Goal: Transaction & Acquisition: Book appointment/travel/reservation

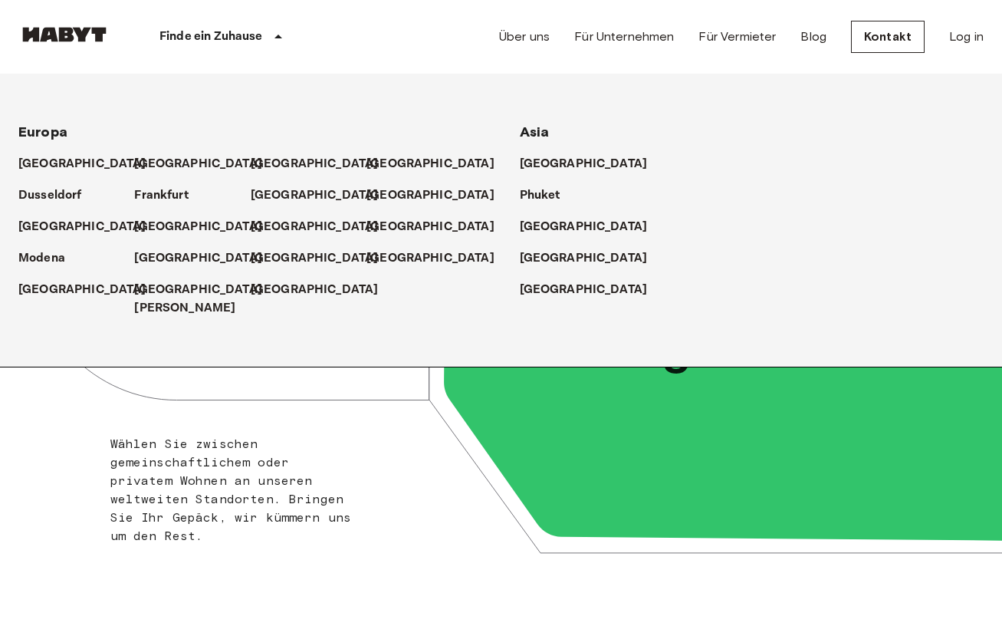
click at [252, 31] on p "Finde ein Zuhause" at bounding box center [212, 37] width 104 height 18
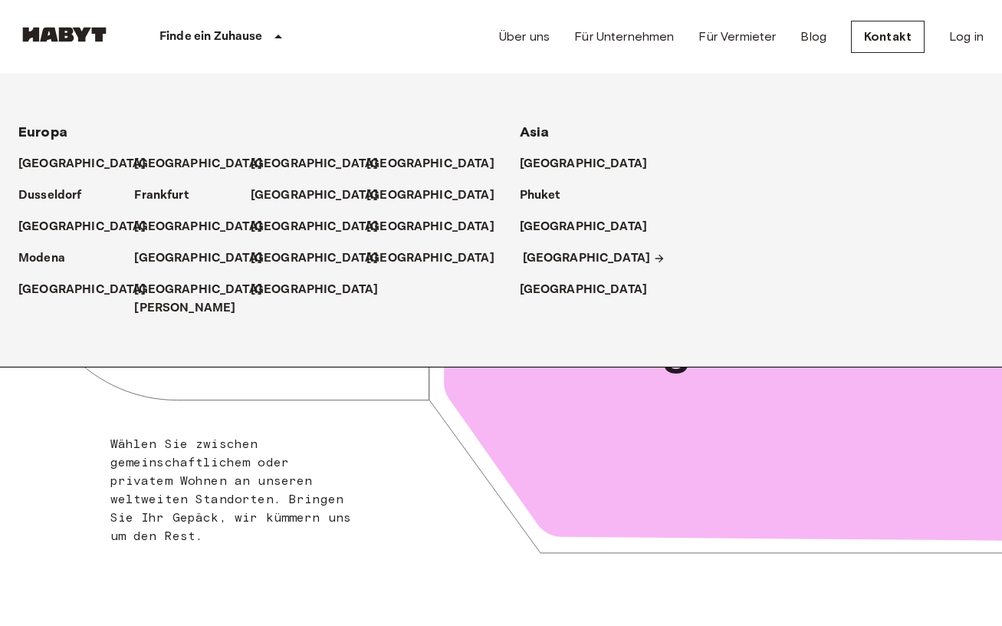
click at [543, 254] on p "[GEOGRAPHIC_DATA]" at bounding box center [587, 258] width 128 height 18
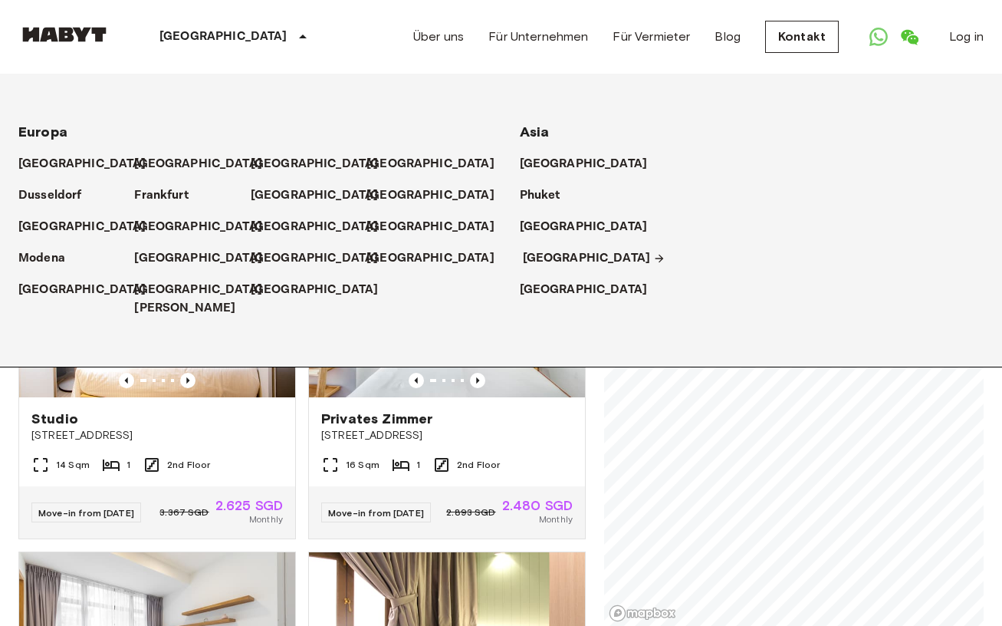
click at [653, 255] on icon at bounding box center [659, 258] width 12 height 12
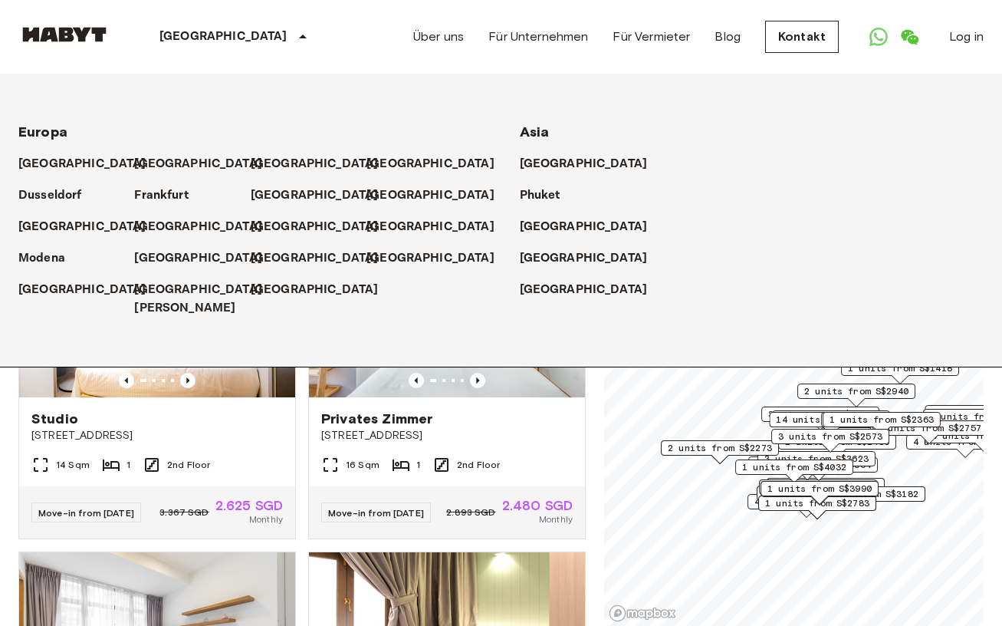
click at [294, 35] on icon at bounding box center [303, 37] width 18 height 18
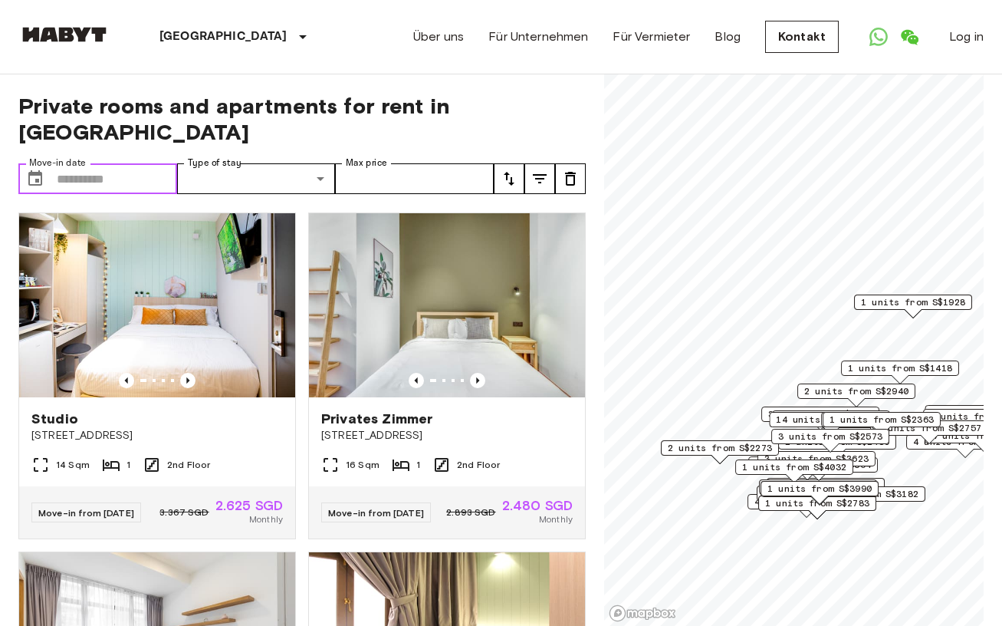
click at [148, 163] on input "Move-in date" at bounding box center [117, 178] width 120 height 31
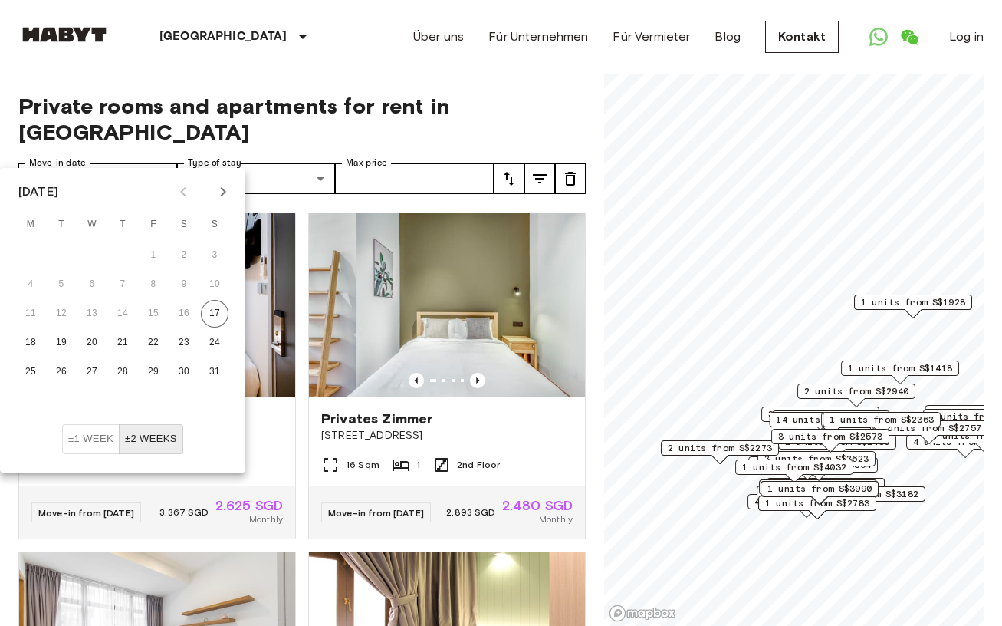
click at [221, 186] on icon "Next month" at bounding box center [223, 192] width 18 height 18
click at [90, 250] on button "3" at bounding box center [92, 256] width 28 height 28
type input "**********"
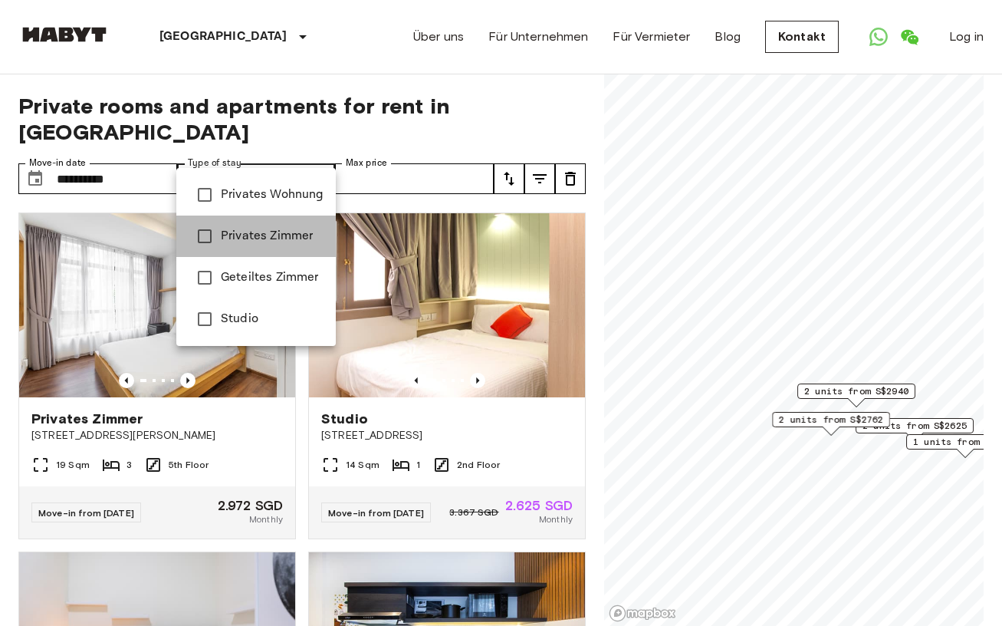
click at [290, 236] on span "Privates Zimmer" at bounding box center [272, 236] width 103 height 18
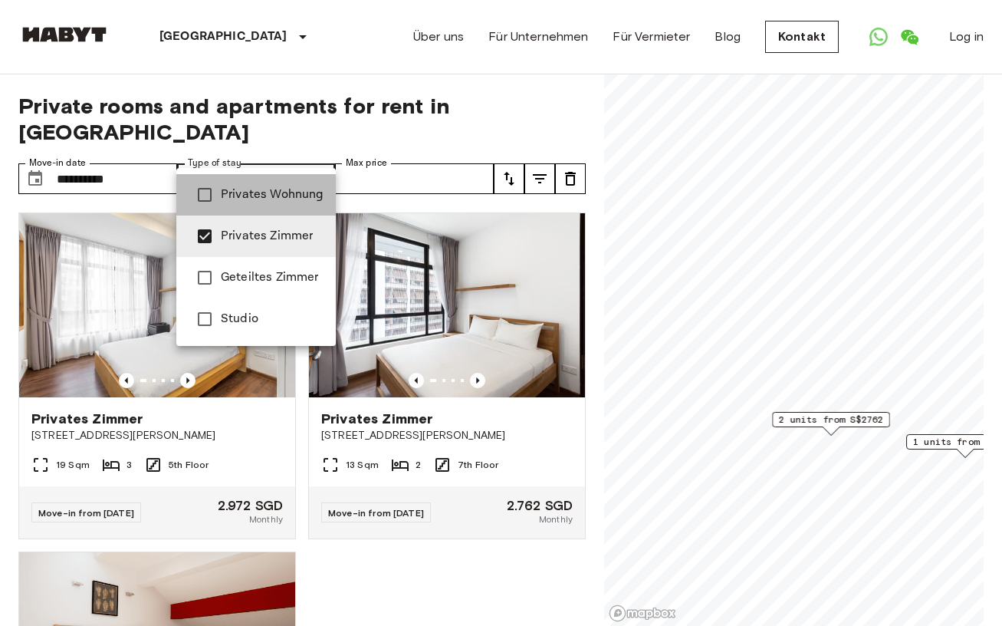
click at [258, 189] on span "Privates Wohnung" at bounding box center [272, 195] width 103 height 18
click at [252, 277] on span "Geteiltes Zimmer" at bounding box center [272, 277] width 103 height 18
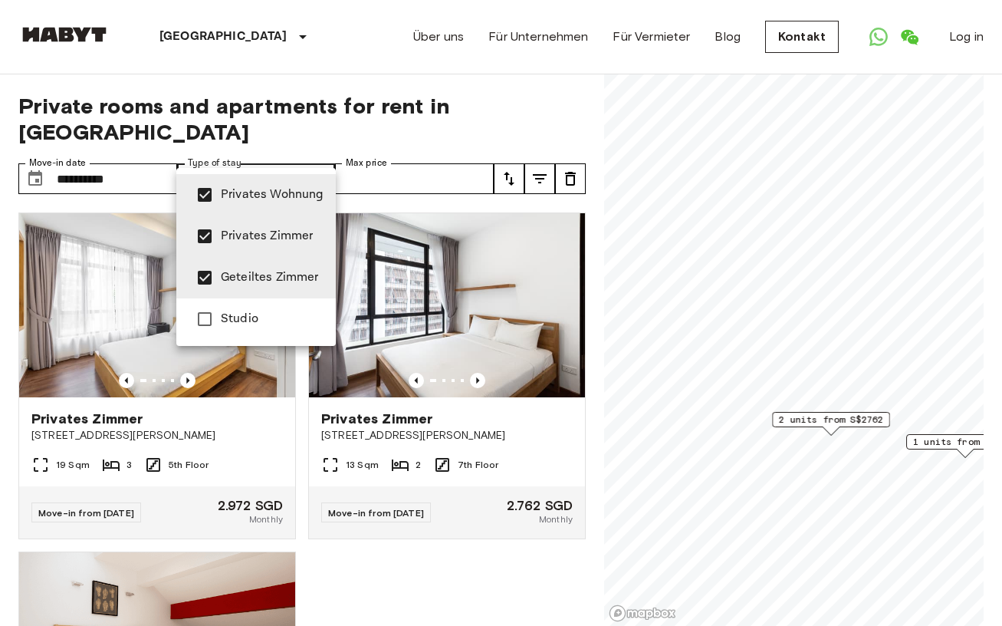
click at [251, 314] on span "Studio" at bounding box center [272, 319] width 103 height 18
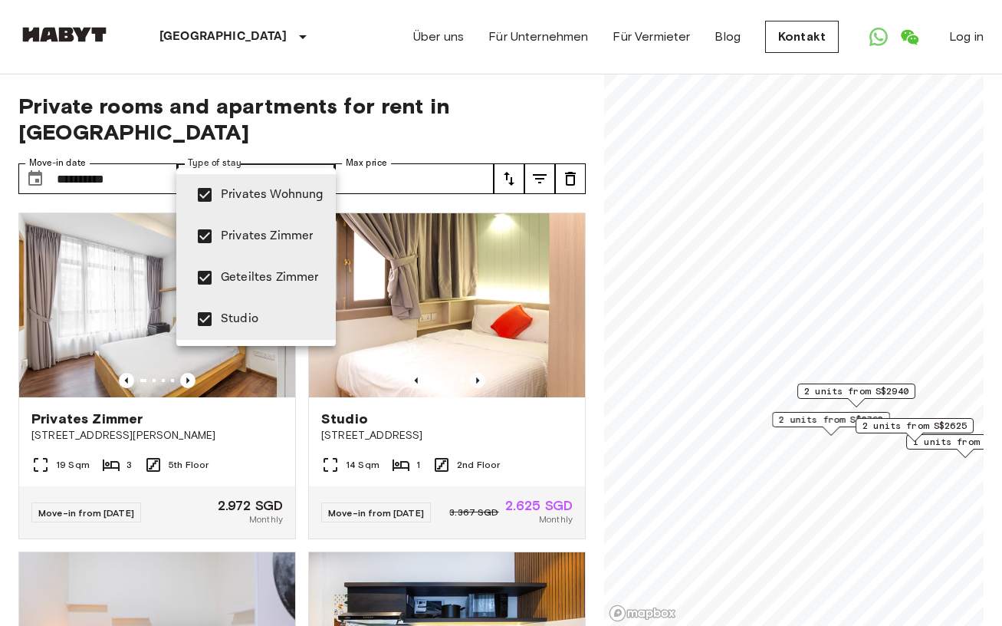
type input "**********"
click at [305, 77] on div at bounding box center [501, 313] width 1002 height 626
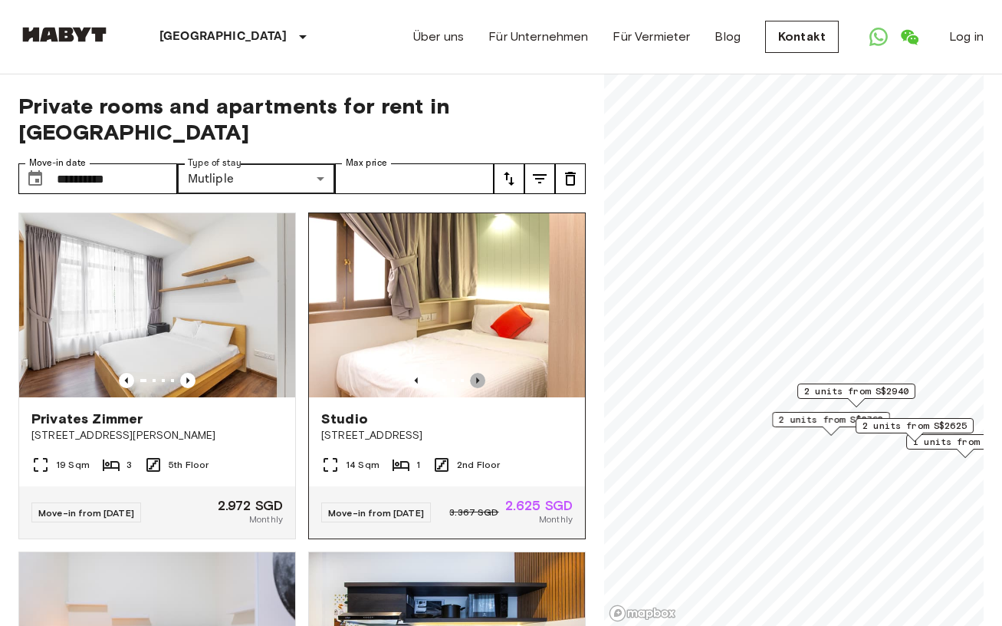
click at [481, 373] on icon "Previous image" at bounding box center [477, 380] width 15 height 15
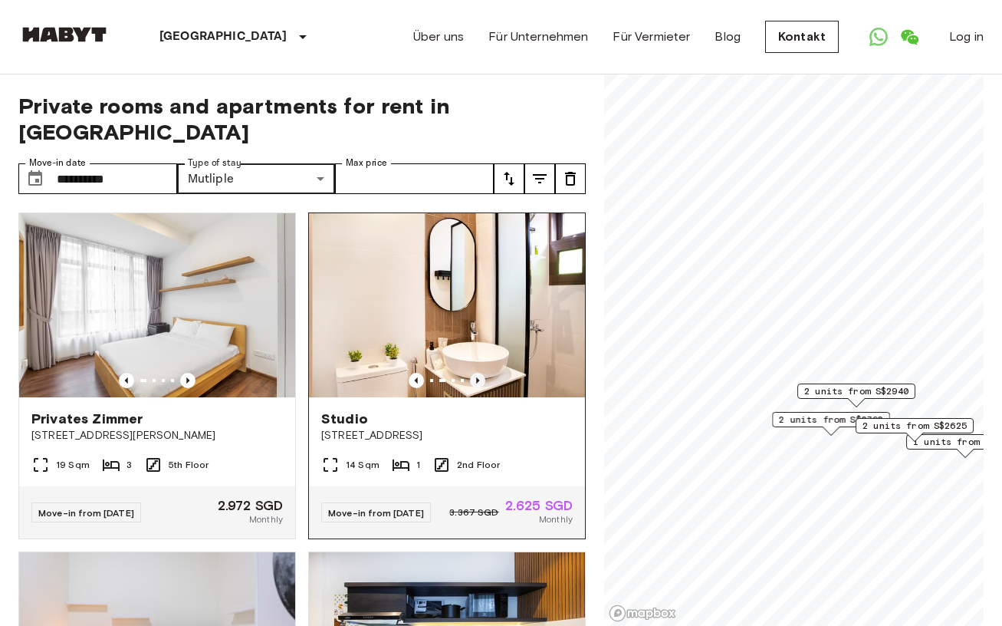
click at [481, 373] on icon "Previous image" at bounding box center [477, 380] width 15 height 15
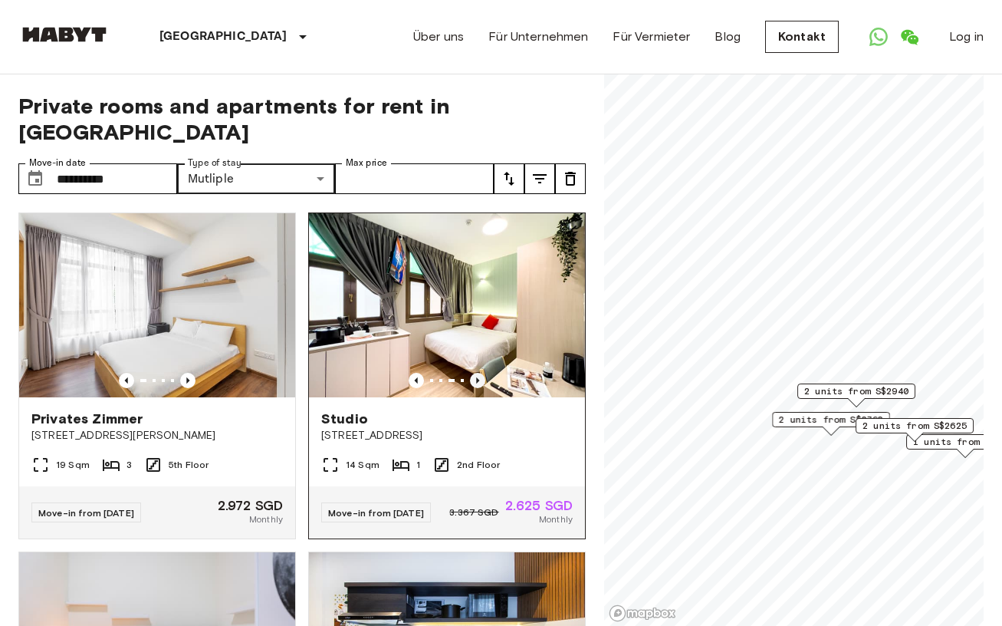
click at [481, 373] on icon "Previous image" at bounding box center [477, 380] width 15 height 15
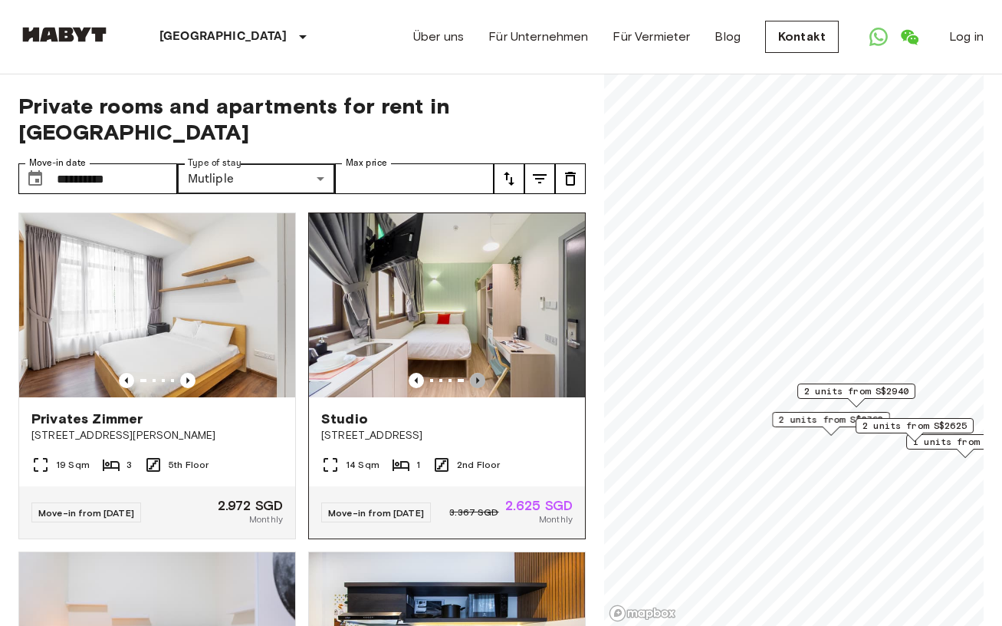
click at [481, 373] on icon "Previous image" at bounding box center [477, 380] width 15 height 15
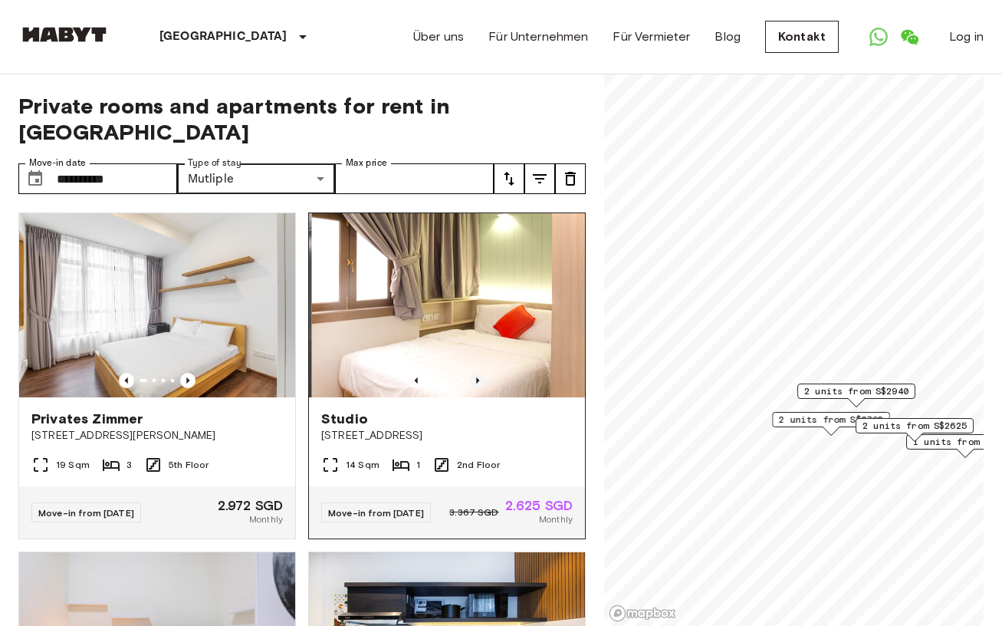
click at [481, 373] on icon "Previous image" at bounding box center [477, 380] width 15 height 15
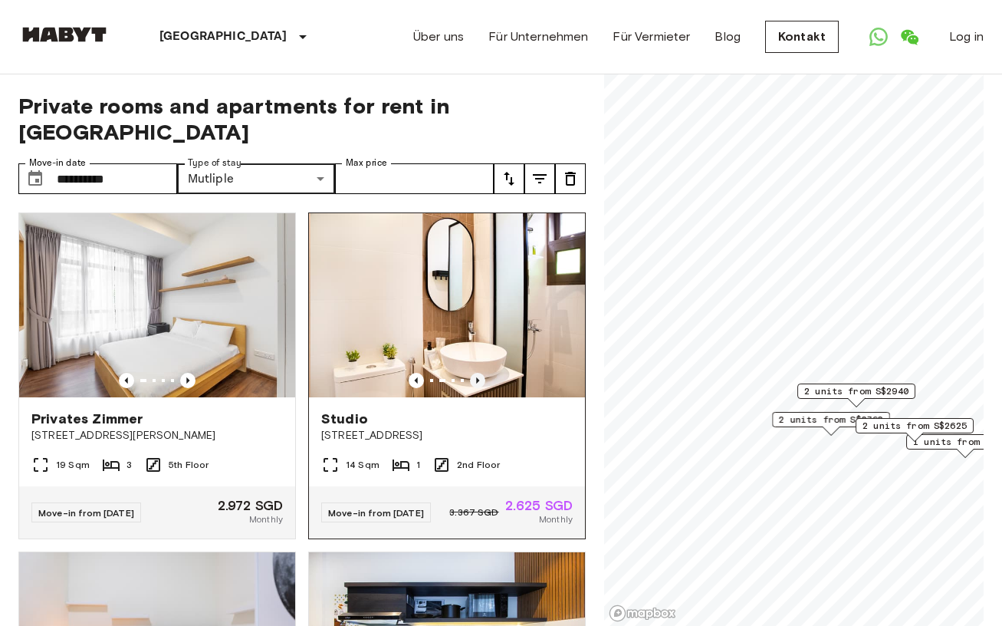
click at [481, 373] on icon "Previous image" at bounding box center [477, 380] width 15 height 15
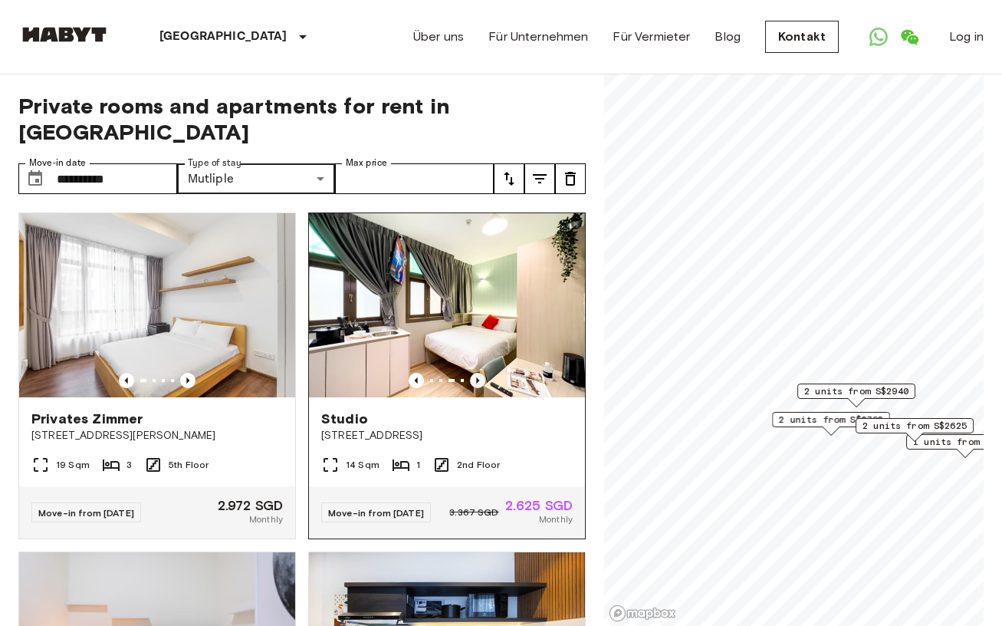
click at [481, 373] on icon "Previous image" at bounding box center [477, 380] width 15 height 15
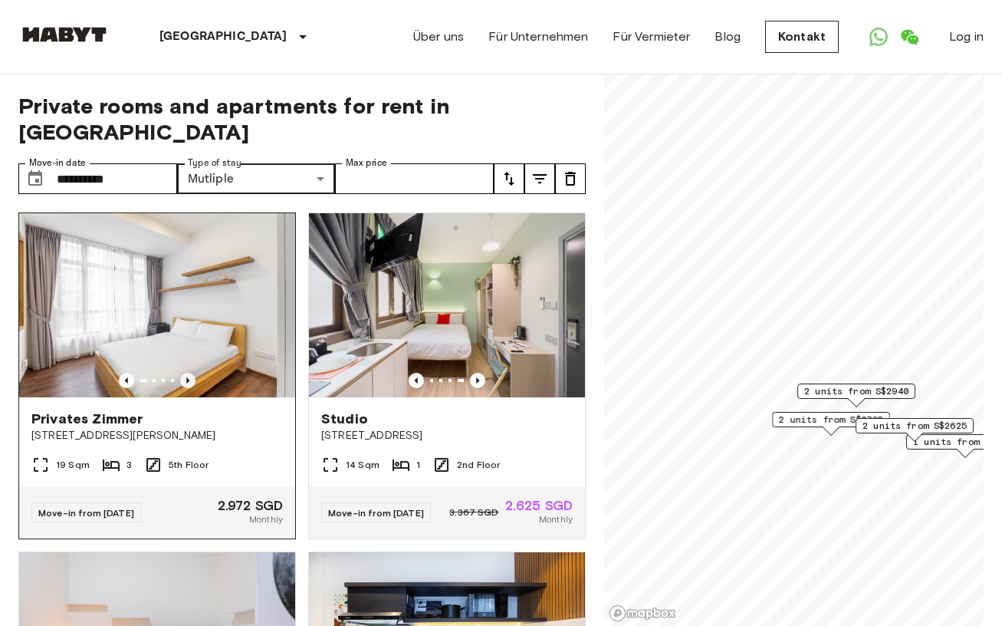
click at [189, 373] on icon "Previous image" at bounding box center [187, 380] width 15 height 15
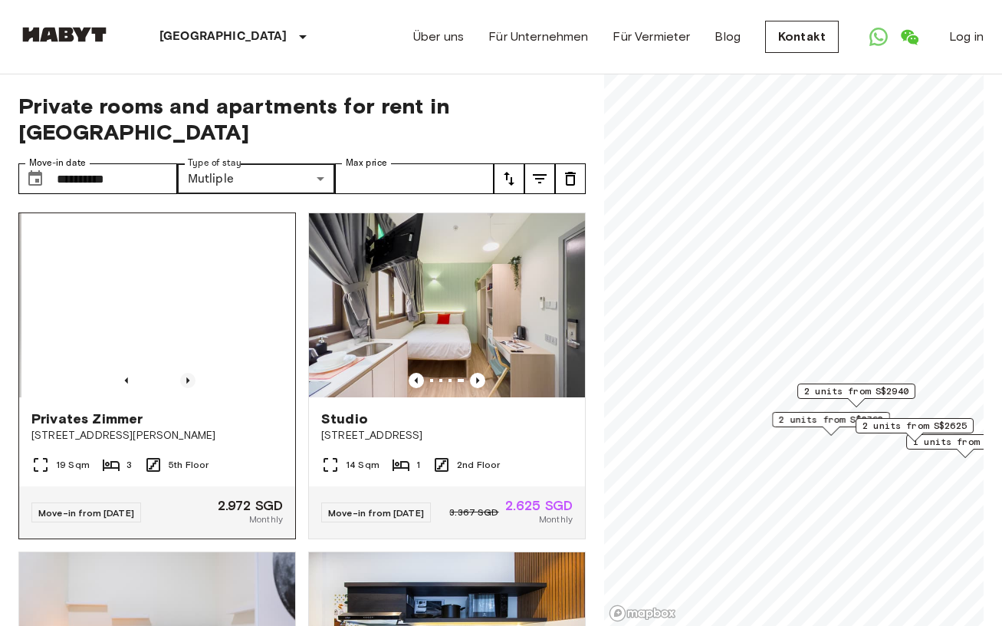
click at [189, 373] on icon "Previous image" at bounding box center [187, 380] width 15 height 15
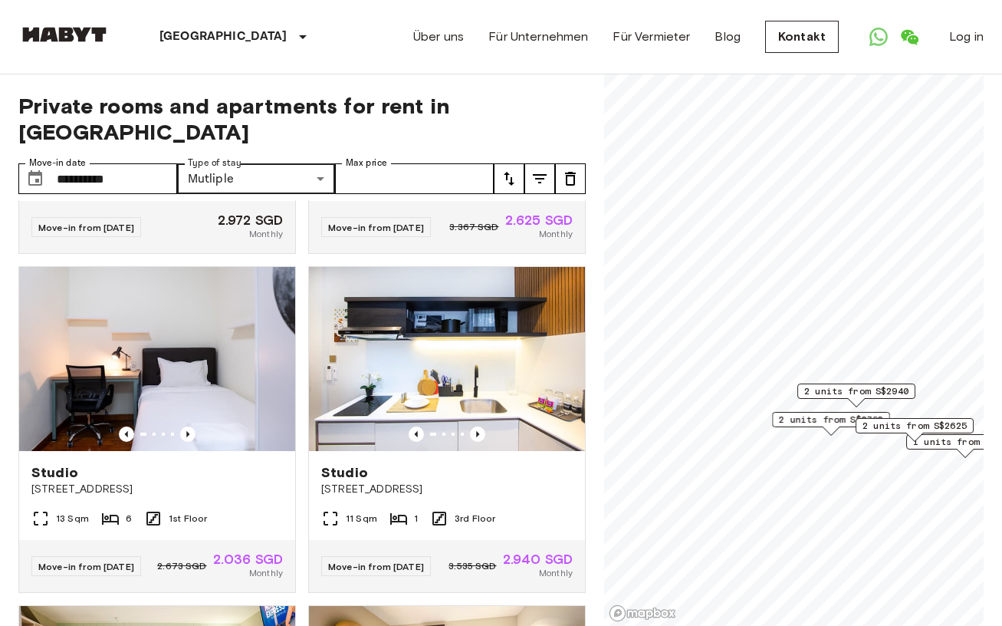
scroll to position [287, 0]
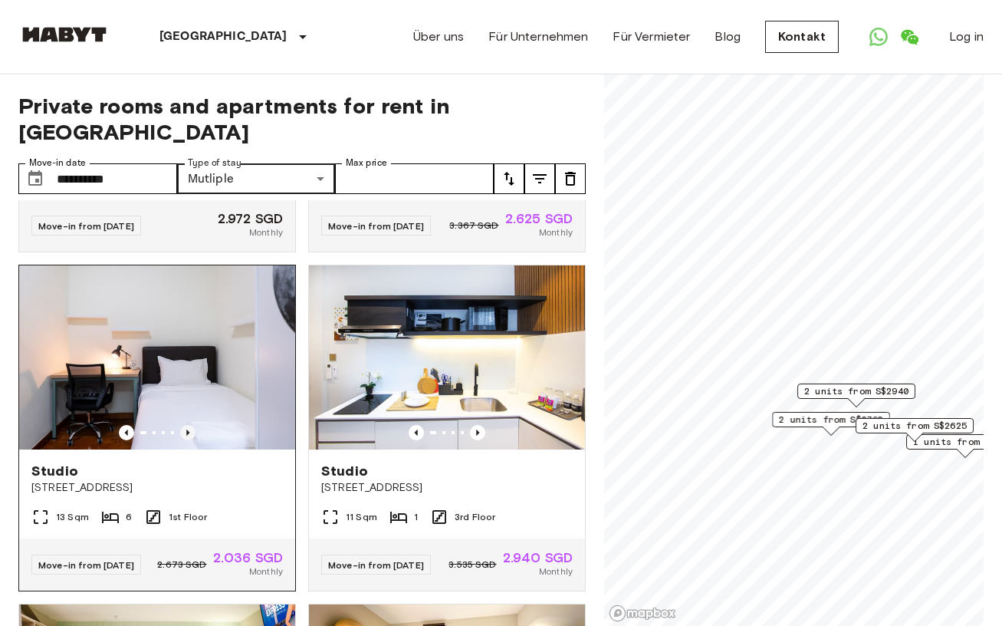
click at [185, 425] on icon "Previous image" at bounding box center [187, 432] width 15 height 15
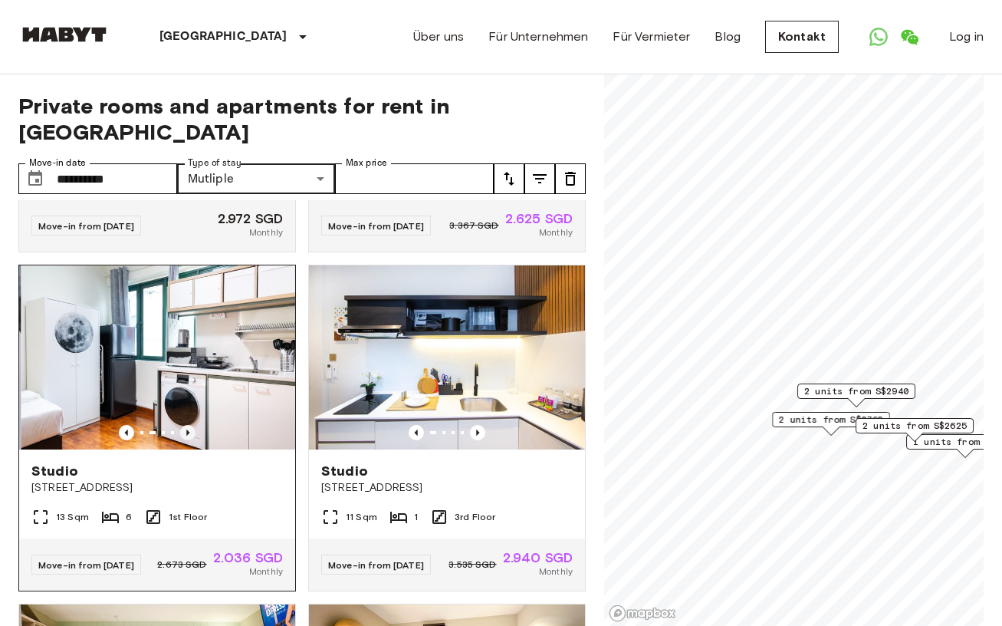
click at [185, 425] on icon "Previous image" at bounding box center [187, 432] width 15 height 15
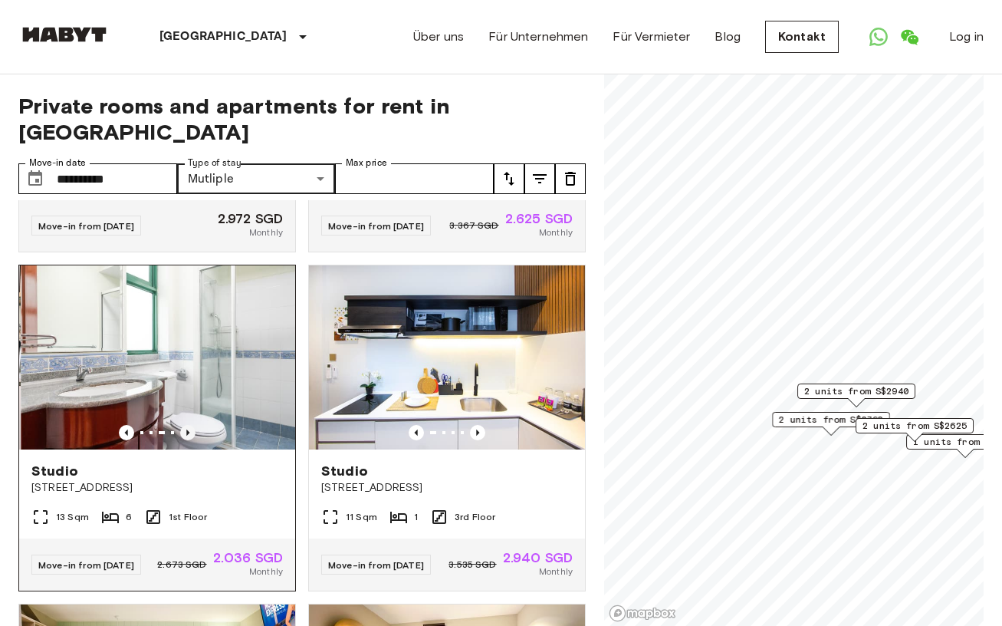
click at [185, 425] on icon "Previous image" at bounding box center [187, 432] width 15 height 15
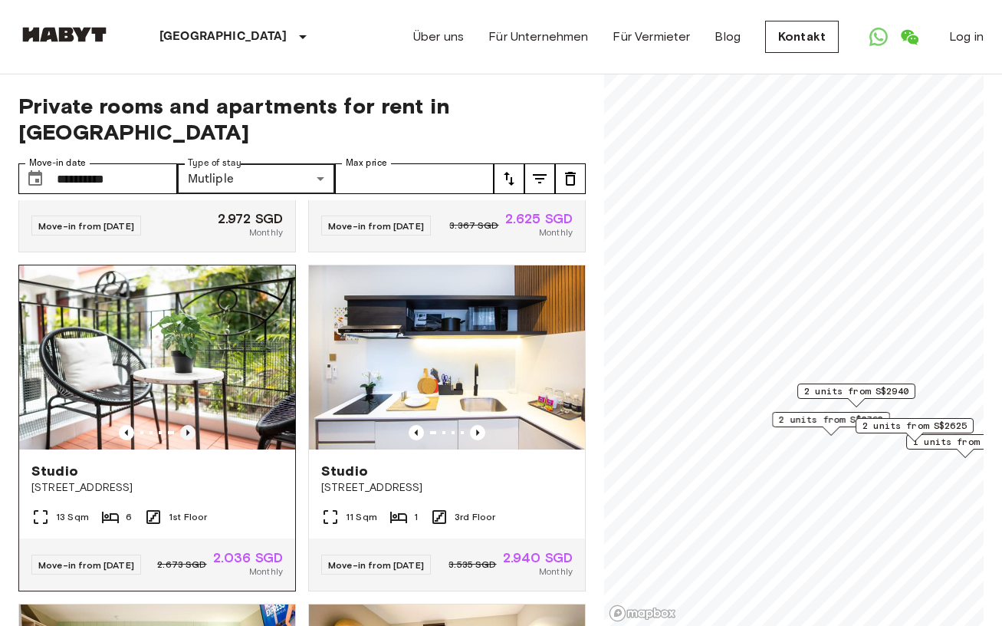
click at [186, 425] on icon "Previous image" at bounding box center [187, 432] width 15 height 15
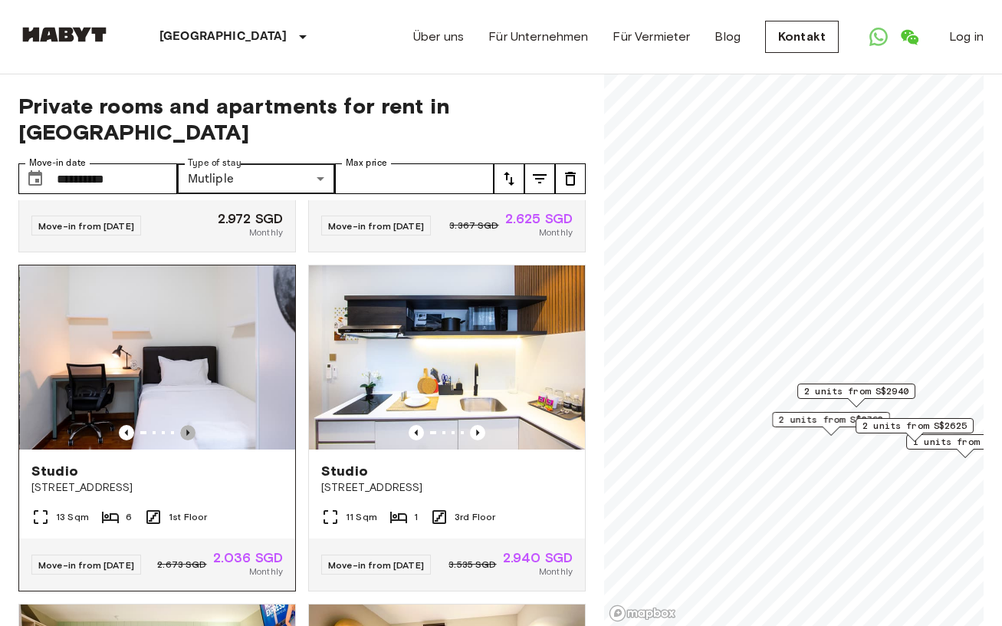
click at [186, 425] on icon "Previous image" at bounding box center [187, 432] width 15 height 15
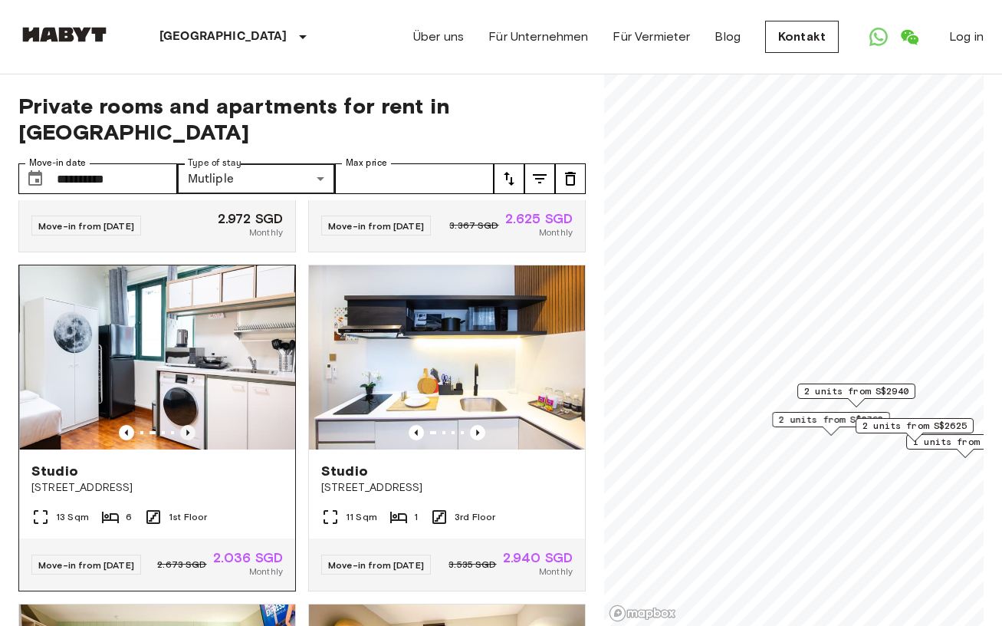
click at [186, 425] on icon "Previous image" at bounding box center [187, 432] width 15 height 15
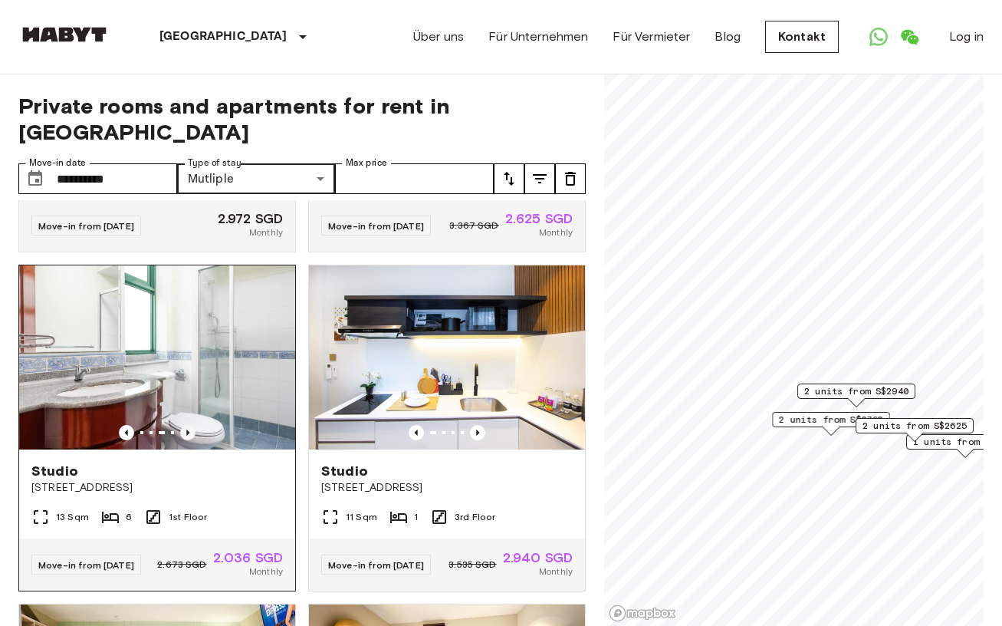
click at [186, 425] on icon "Previous image" at bounding box center [187, 432] width 15 height 15
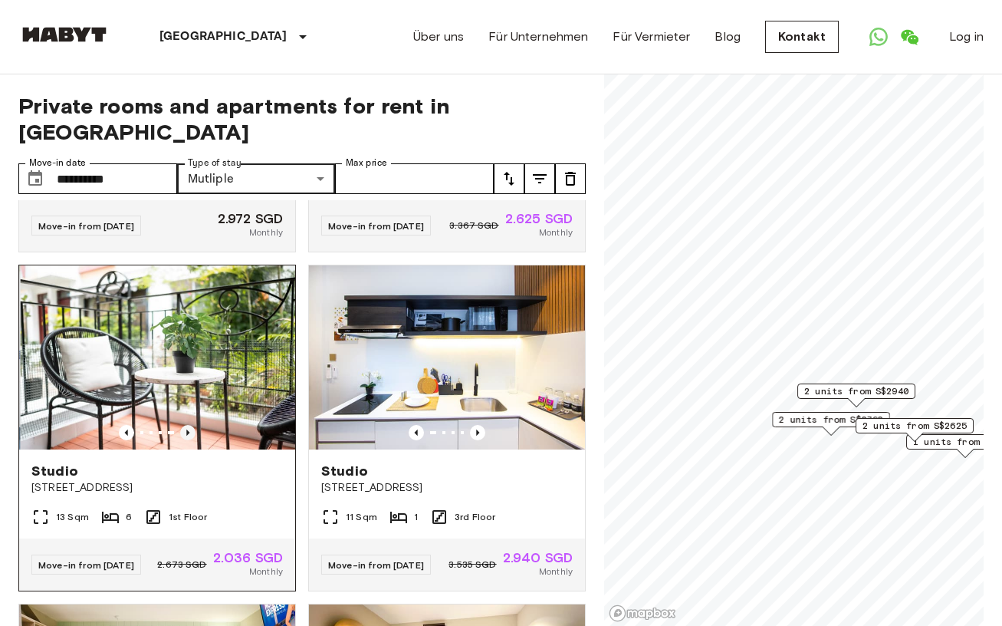
click at [186, 425] on icon "Previous image" at bounding box center [187, 432] width 15 height 15
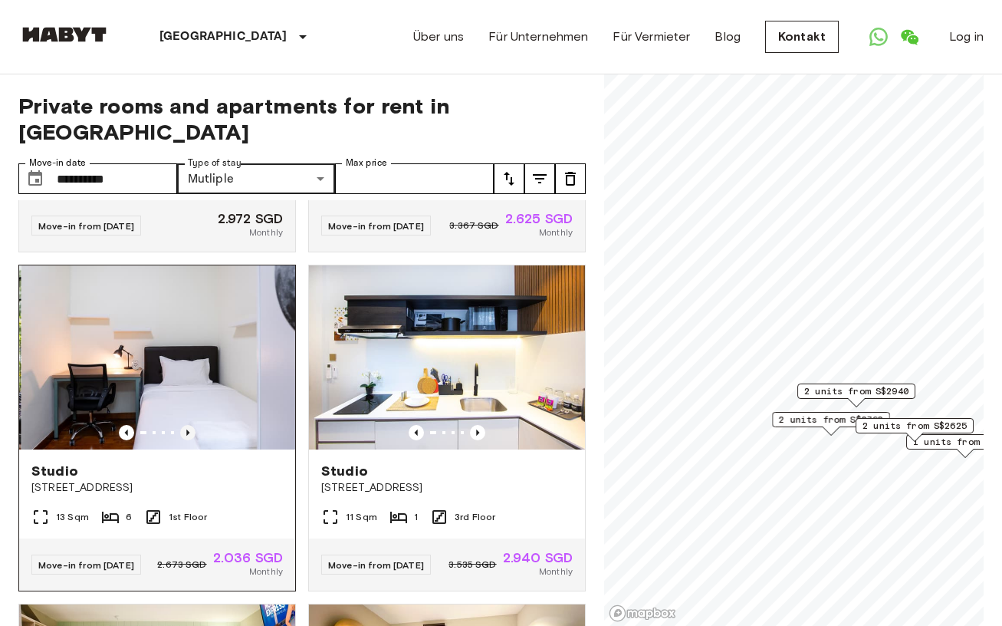
click at [186, 425] on icon "Previous image" at bounding box center [187, 432] width 15 height 15
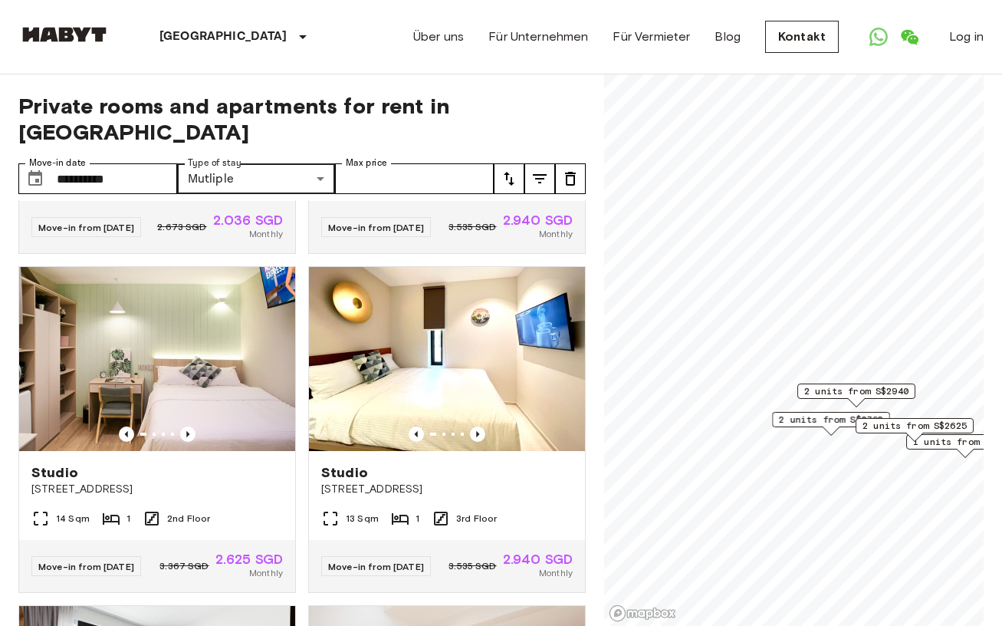
scroll to position [661, 0]
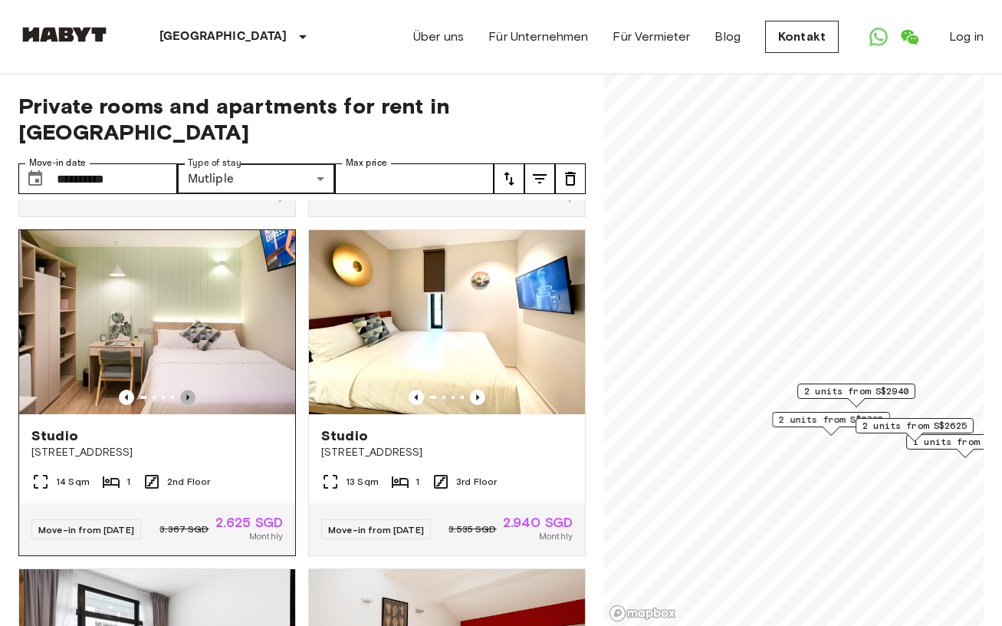
click at [187, 398] on icon "Previous image" at bounding box center [187, 397] width 15 height 15
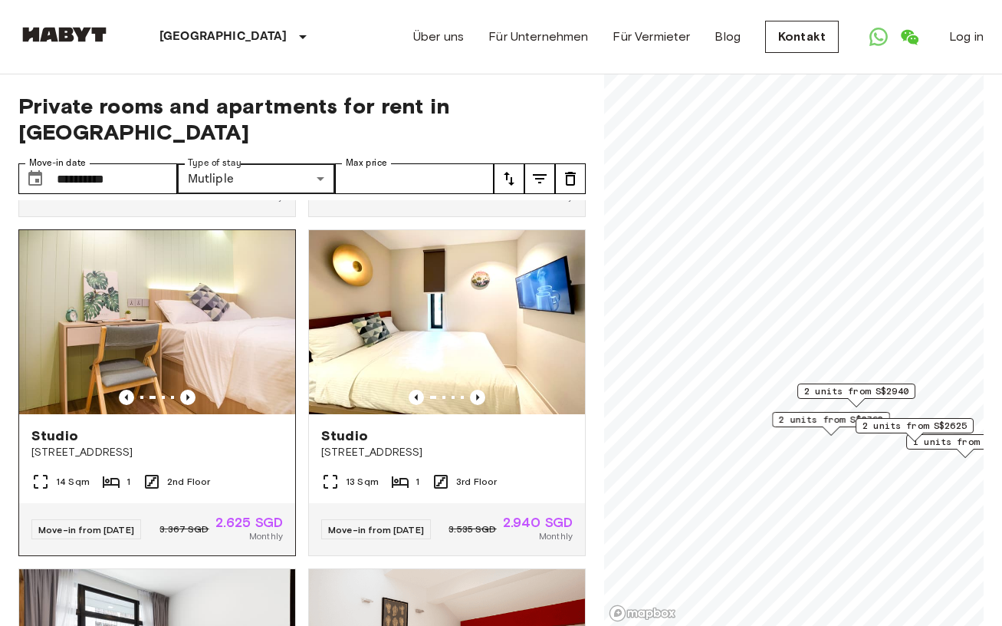
click at [187, 384] on img at bounding box center [157, 322] width 276 height 184
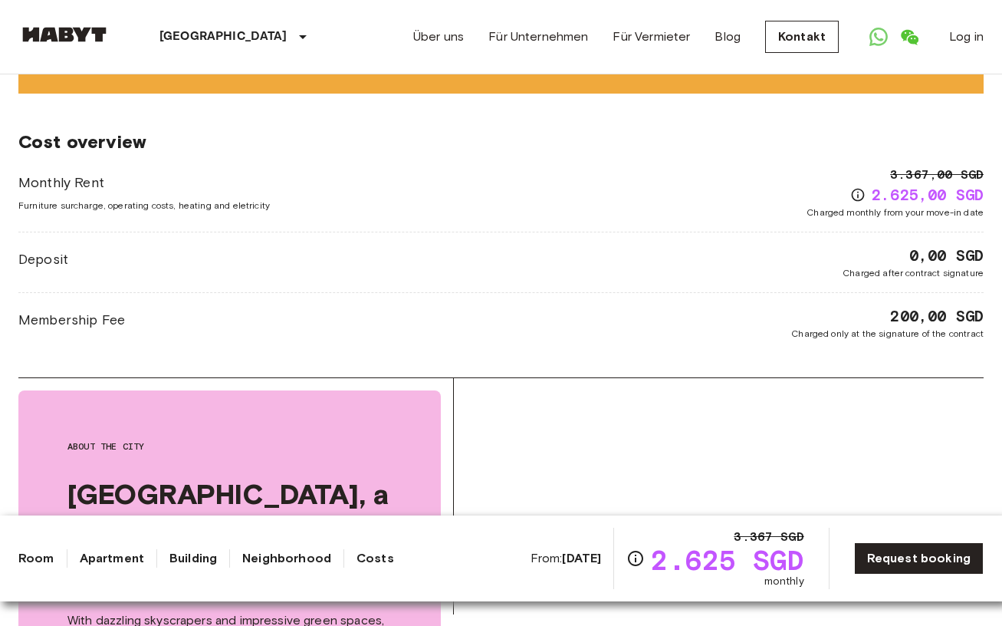
scroll to position [1954, 0]
